Goal: Task Accomplishment & Management: Use online tool/utility

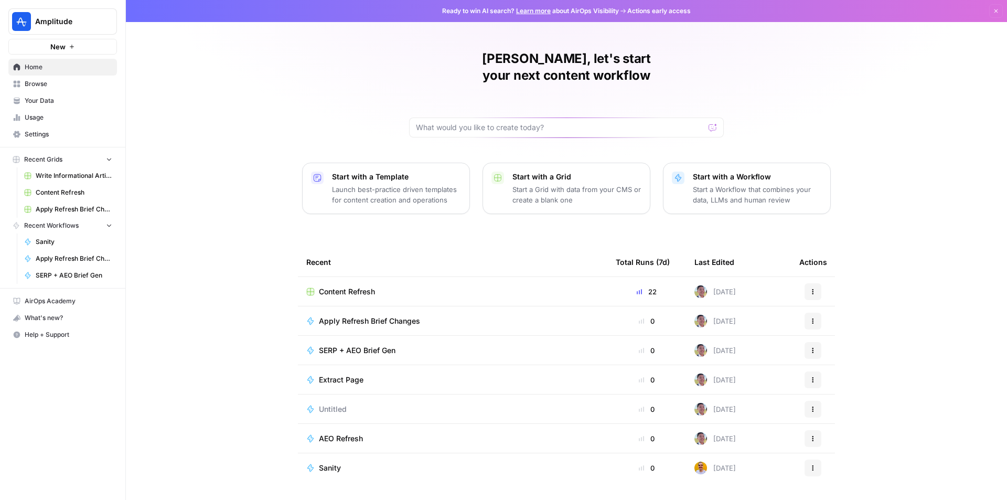
click at [368, 286] on span "Content Refresh" at bounding box center [347, 291] width 56 height 10
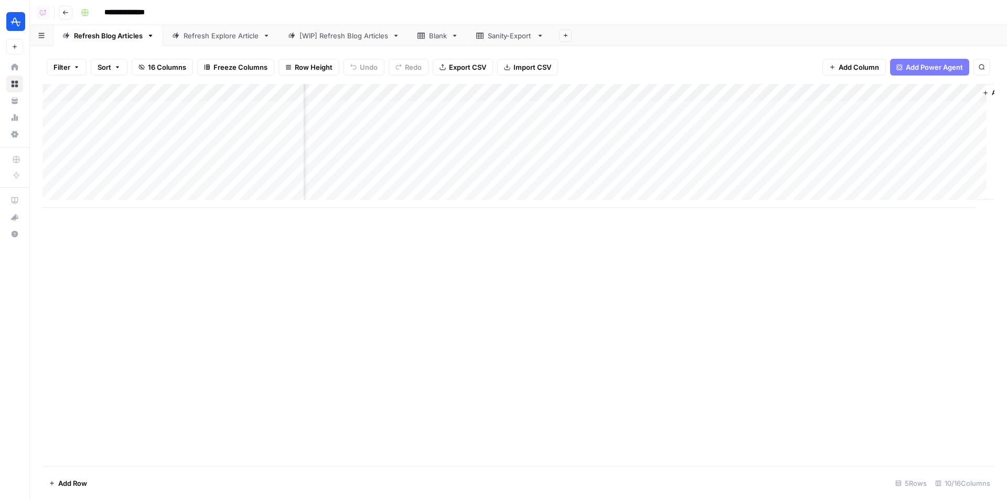
scroll to position [0, 392]
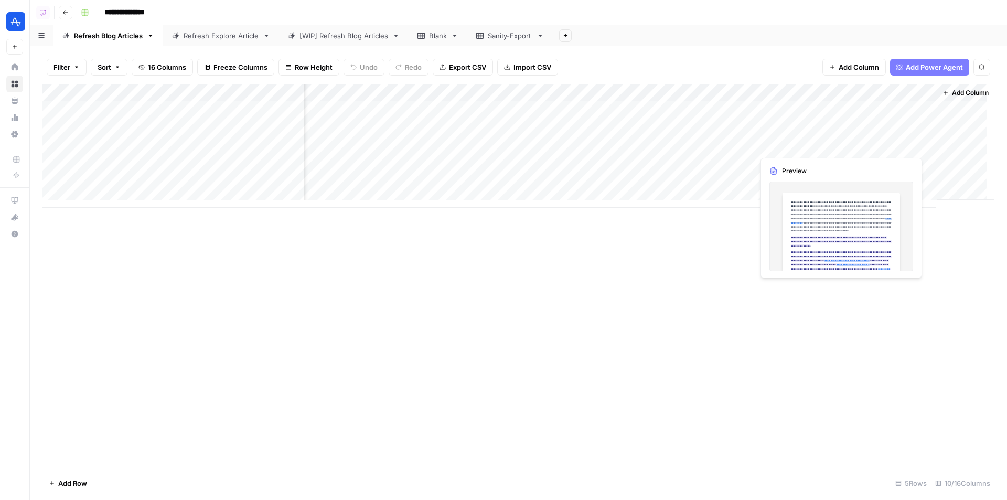
click at [859, 144] on div "Add Column" at bounding box center [518, 146] width 952 height 124
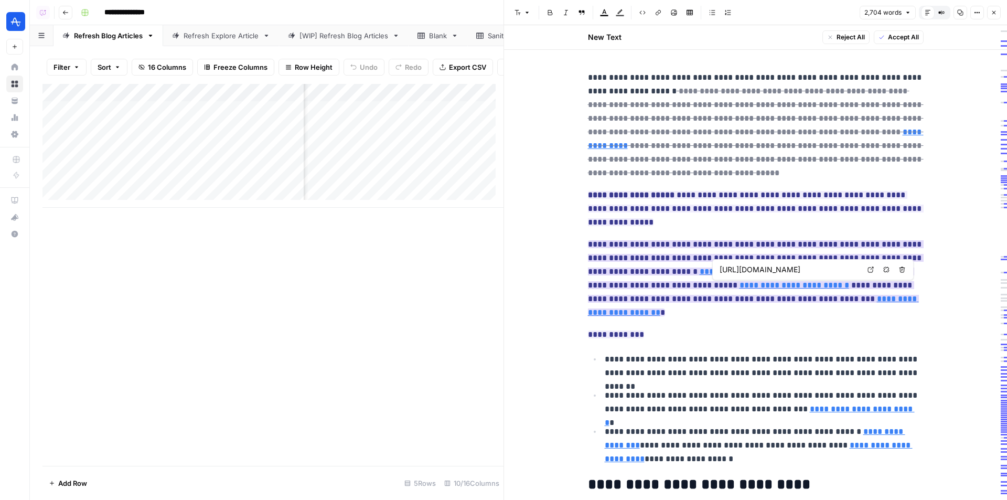
type input "[URL][DOMAIN_NAME]"
click at [233, 37] on div "Refresh Explore Article" at bounding box center [221, 35] width 75 height 10
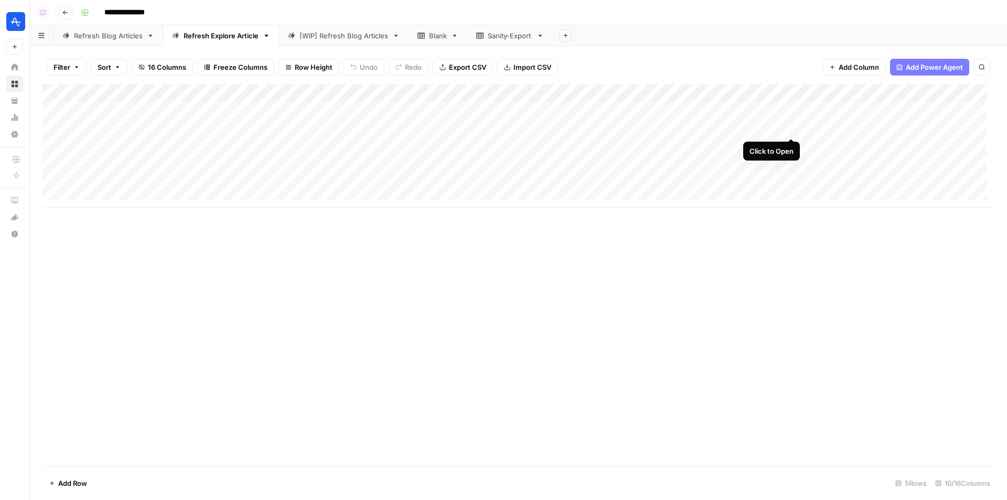
click at [793, 125] on div "Add Column" at bounding box center [518, 146] width 952 height 124
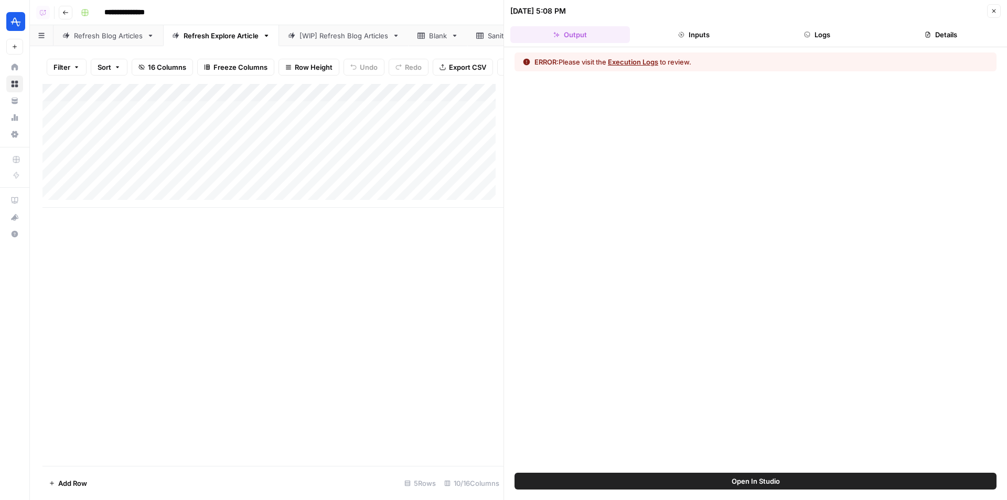
click at [827, 38] on button "Logs" at bounding box center [818, 34] width 120 height 17
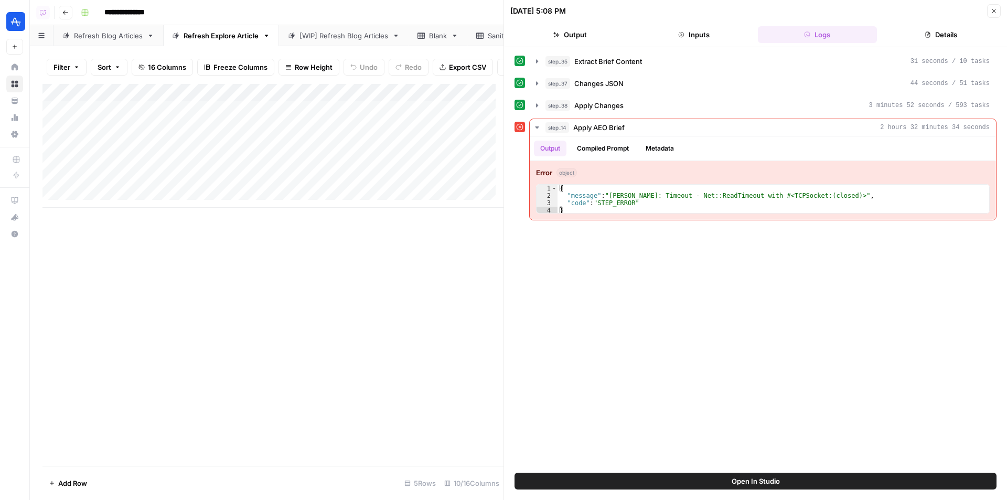
click at [990, 7] on button "Close" at bounding box center [994, 11] width 14 height 14
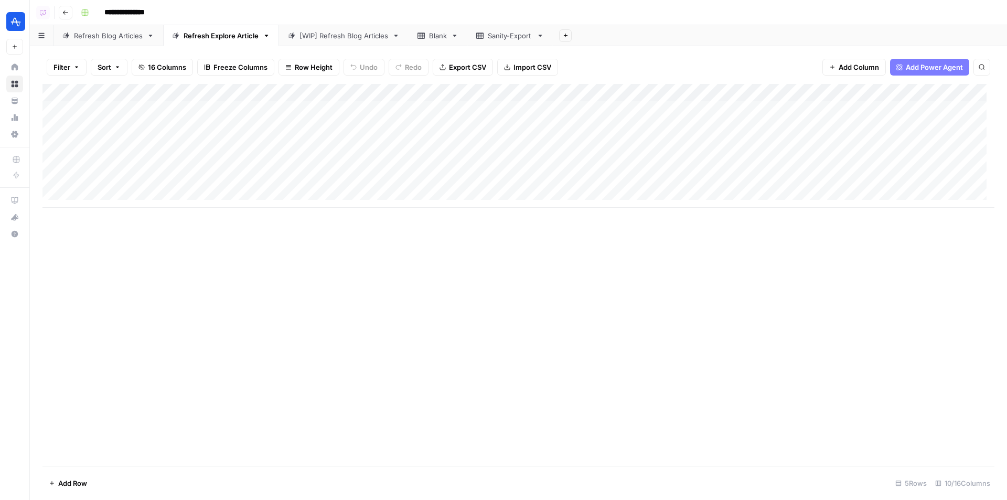
click at [804, 125] on div "Add Column" at bounding box center [518, 146] width 952 height 124
click at [801, 145] on div "Add Column" at bounding box center [518, 146] width 952 height 124
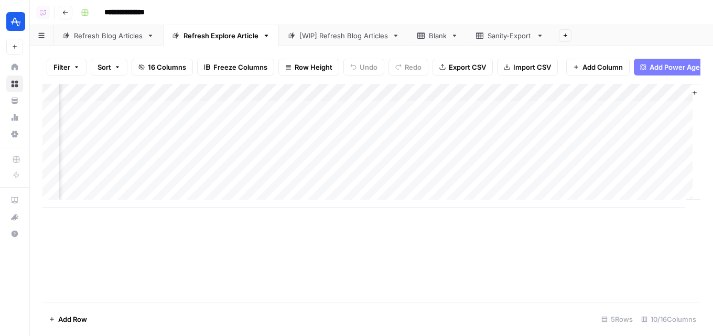
scroll to position [0, 322]
click at [464, 134] on div "Add Column" at bounding box center [371, 146] width 658 height 124
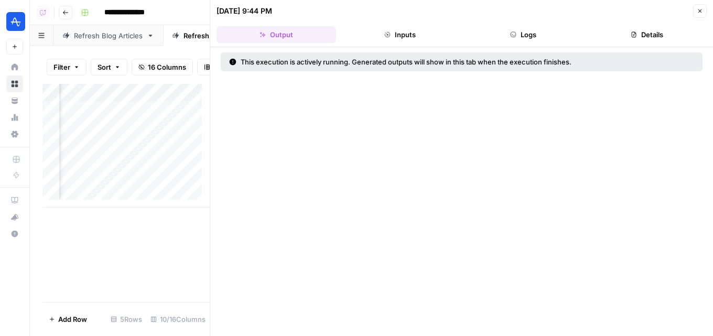
click at [545, 33] on button "Logs" at bounding box center [524, 34] width 120 height 17
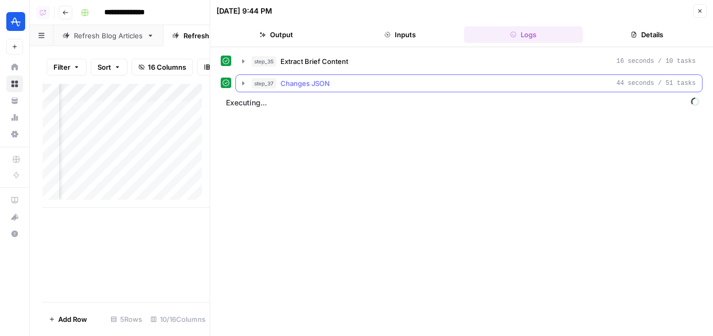
click at [338, 85] on div "step_37 Changes JSON 44 seconds / 51 tasks" at bounding box center [474, 83] width 444 height 10
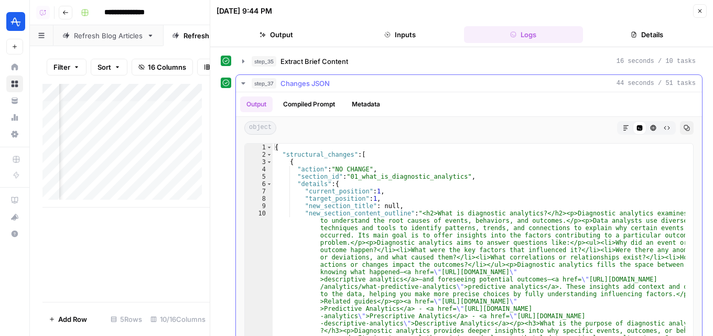
click at [338, 85] on div "step_37 Changes JSON 44 seconds / 51 tasks" at bounding box center [474, 83] width 444 height 10
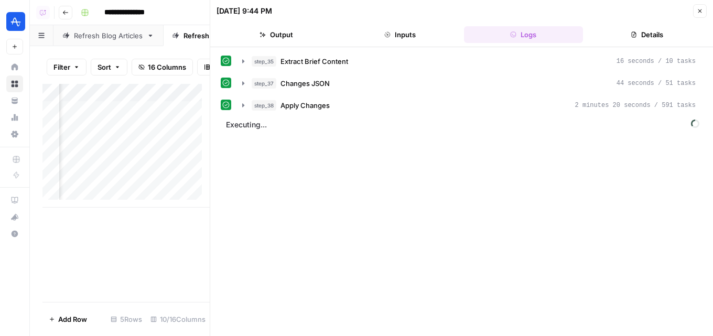
click at [703, 8] on button "Close" at bounding box center [700, 11] width 14 height 14
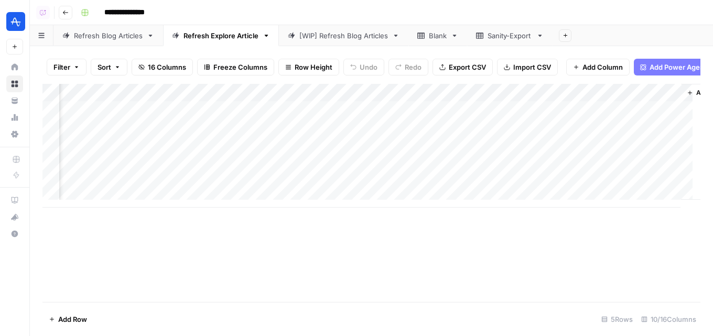
click at [469, 135] on div "Add Column" at bounding box center [371, 146] width 658 height 124
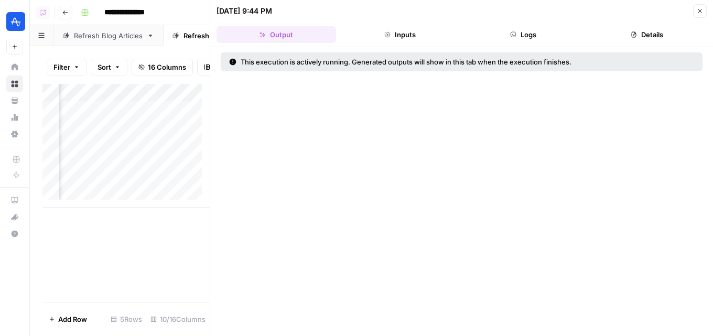
click at [542, 38] on button "Logs" at bounding box center [524, 34] width 120 height 17
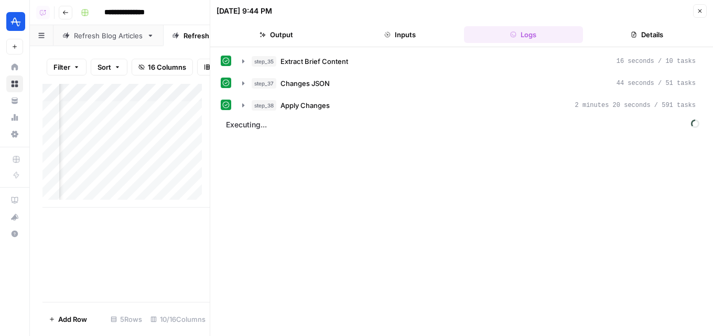
click at [698, 4] on button "Close" at bounding box center [700, 11] width 14 height 14
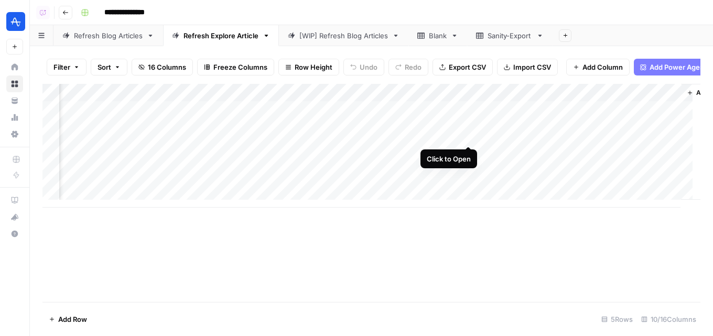
click at [471, 134] on div "Add Column" at bounding box center [371, 146] width 658 height 124
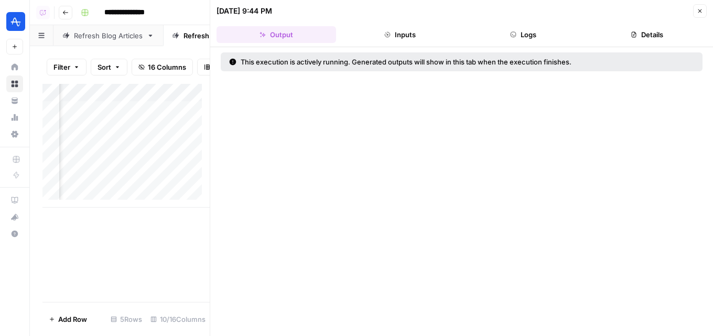
click at [560, 31] on button "Logs" at bounding box center [524, 34] width 120 height 17
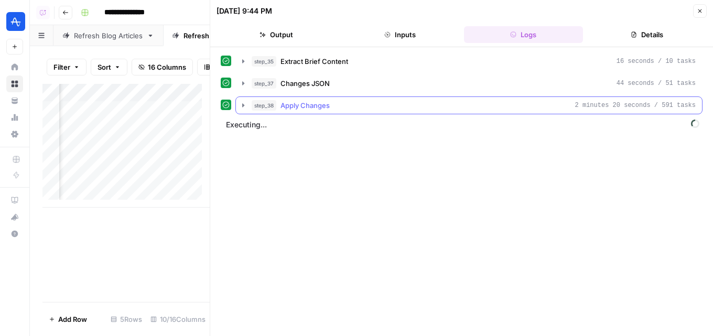
click at [501, 105] on div "step_38 Apply Changes 2 minutes 20 seconds / 591 tasks" at bounding box center [474, 105] width 444 height 10
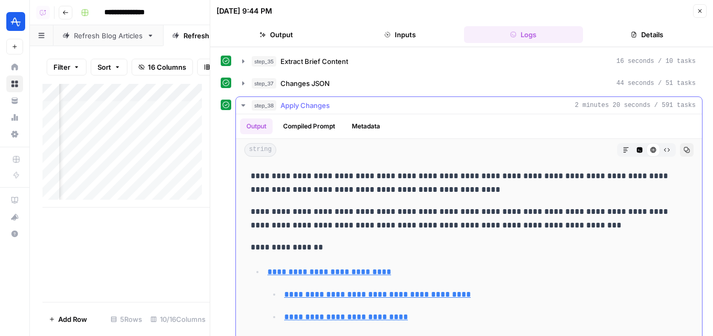
click at [501, 105] on div "step_38 Apply Changes 2 minutes 20 seconds / 591 tasks" at bounding box center [474, 105] width 444 height 10
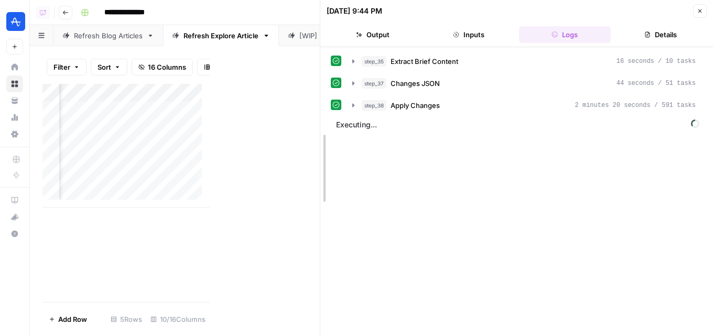
drag, startPoint x: 209, startPoint y: 164, endPoint x: 550, endPoint y: 156, distance: 341.4
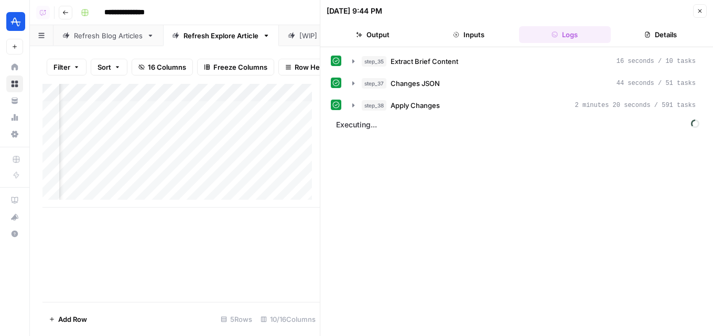
click at [696, 7] on button "Close" at bounding box center [700, 11] width 14 height 14
